Goal: Check status

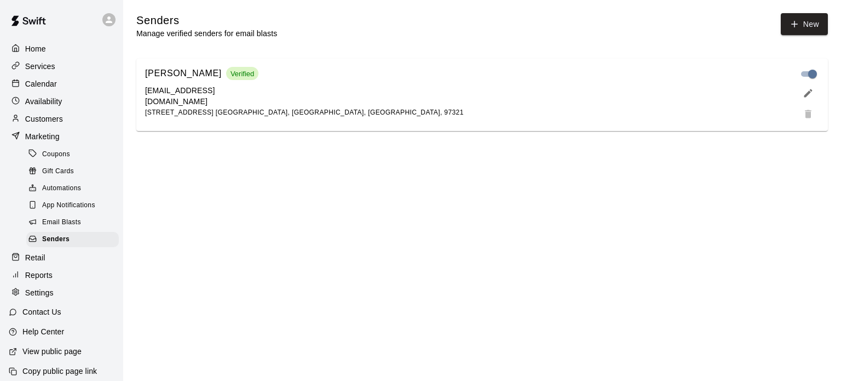
click at [46, 119] on p "Customers" at bounding box center [44, 118] width 38 height 11
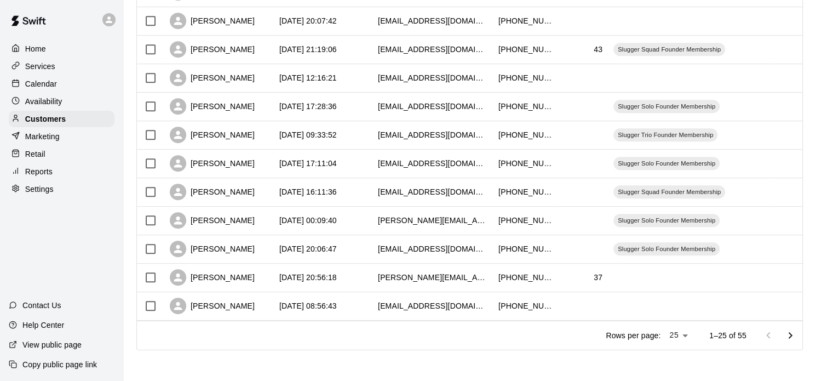
scroll to position [565, 0]
click at [797, 332] on icon "Go to next page" at bounding box center [790, 335] width 13 height 13
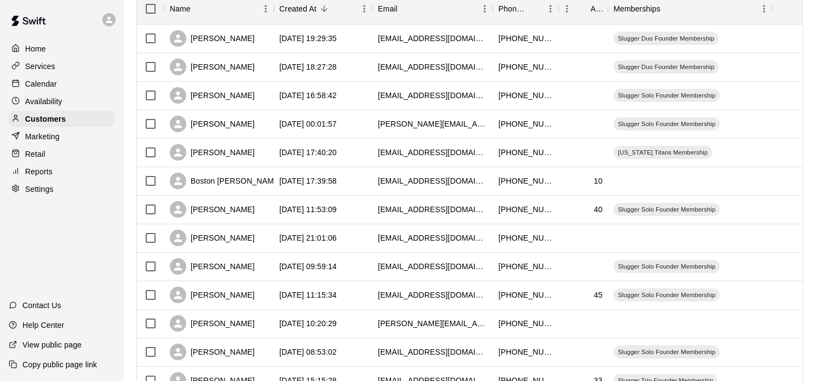
scroll to position [142, 0]
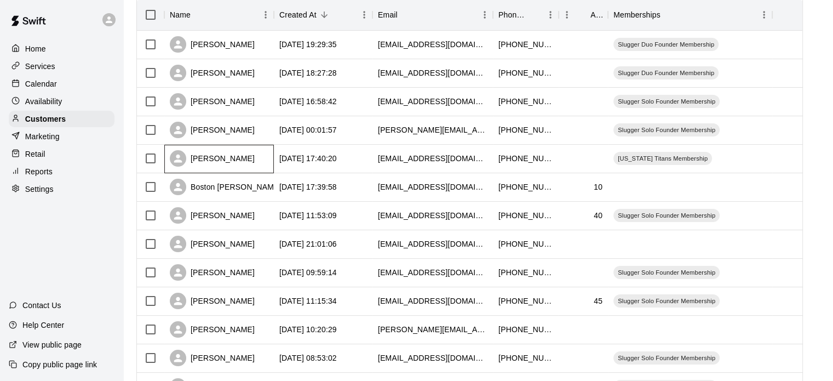
click at [217, 156] on div "[PERSON_NAME]" at bounding box center [212, 158] width 85 height 16
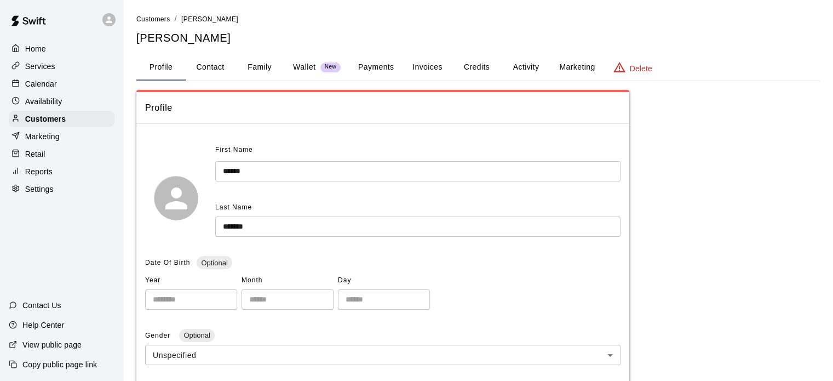
click at [473, 65] on button "Credits" at bounding box center [476, 67] width 49 height 26
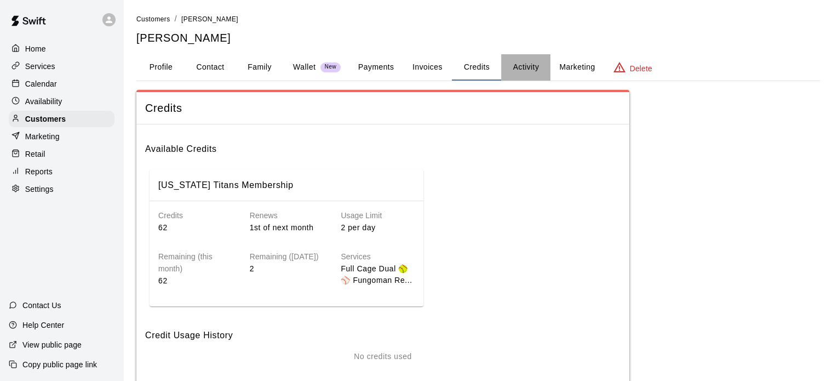
click at [528, 64] on button "Activity" at bounding box center [525, 67] width 49 height 26
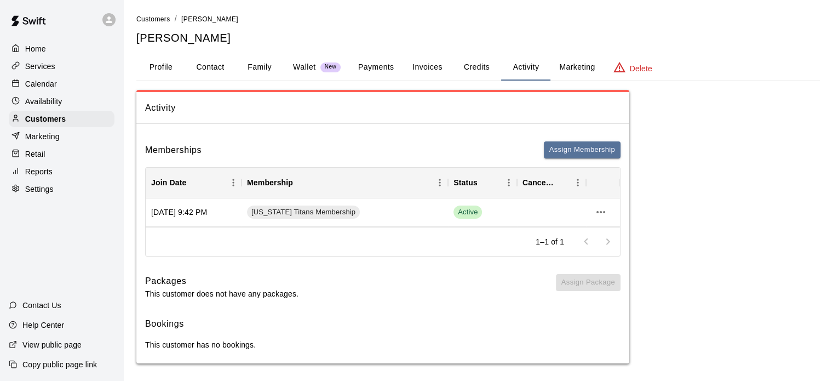
click at [48, 50] on div "Home" at bounding box center [62, 49] width 106 height 16
